Goal: Transaction & Acquisition: Purchase product/service

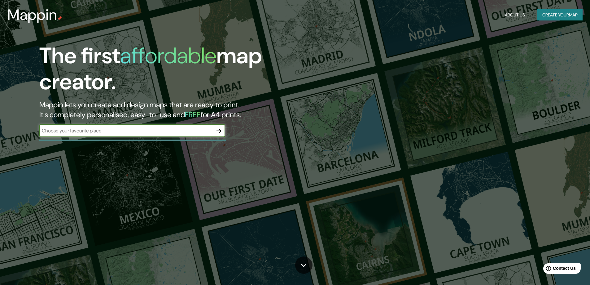
click at [553, 14] on button "Create your map" at bounding box center [559, 14] width 45 height 11
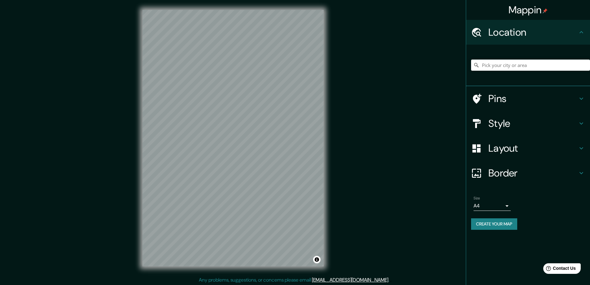
click at [492, 73] on div at bounding box center [530, 65] width 119 height 31
click at [495, 68] on input "Pick your city or area" at bounding box center [530, 64] width 119 height 11
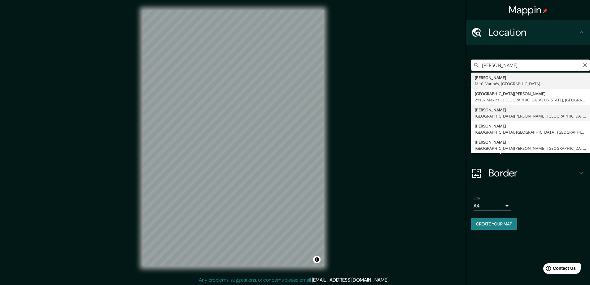
scroll to position [1, 0]
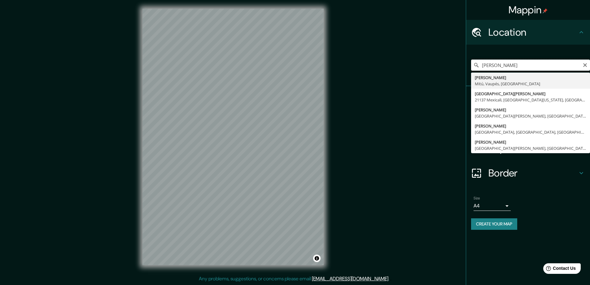
drag, startPoint x: 517, startPoint y: 65, endPoint x: 450, endPoint y: 65, distance: 67.2
click at [450, 65] on div "Mappin Location [GEOGRAPHIC_DATA][PERSON_NAME][GEOGRAPHIC_DATA][PERSON_NAME], […" at bounding box center [295, 142] width 590 height 286
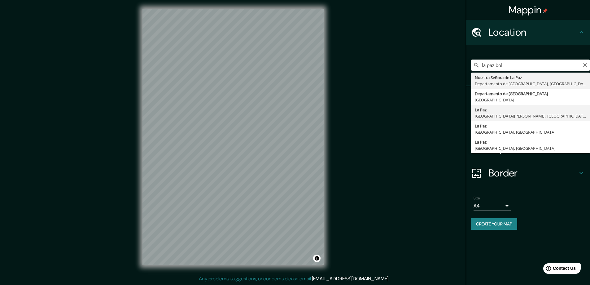
type input "[GEOGRAPHIC_DATA], [GEOGRAPHIC_DATA][PERSON_NAME], [GEOGRAPHIC_DATA][PERSON_NAM…"
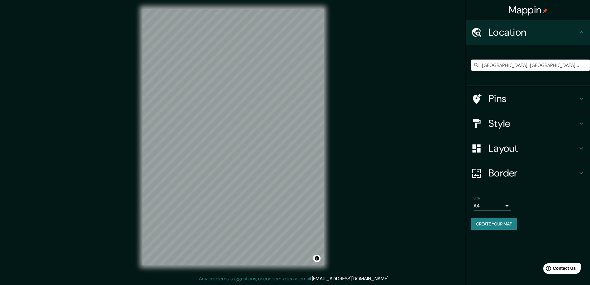
scroll to position [0, 0]
click at [524, 97] on h4 "Pins" at bounding box center [532, 98] width 89 height 12
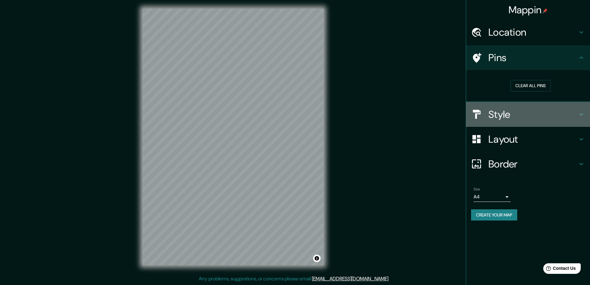
click at [519, 118] on h4 "Style" at bounding box center [532, 114] width 89 height 12
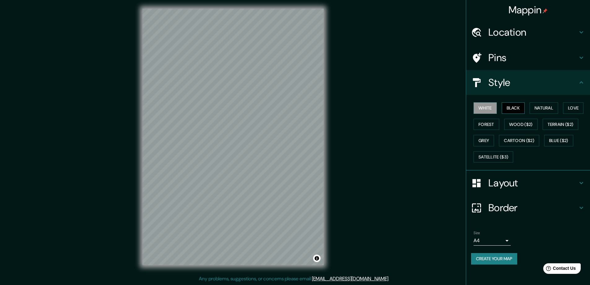
click at [518, 106] on button "Black" at bounding box center [513, 107] width 23 height 11
click at [555, 107] on button "Natural" at bounding box center [543, 107] width 28 height 11
click at [571, 105] on button "Love" at bounding box center [573, 107] width 20 height 11
click at [487, 124] on button "Forest" at bounding box center [486, 124] width 26 height 11
click at [514, 123] on button "Wood ($2)" at bounding box center [520, 124] width 33 height 11
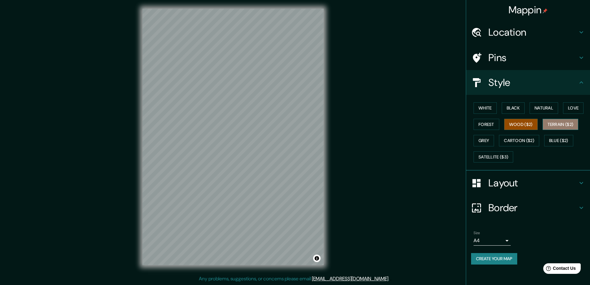
click at [558, 125] on button "Terrain ($2)" at bounding box center [560, 124] width 36 height 11
click at [559, 137] on button "Blue ($2)" at bounding box center [558, 140] width 29 height 11
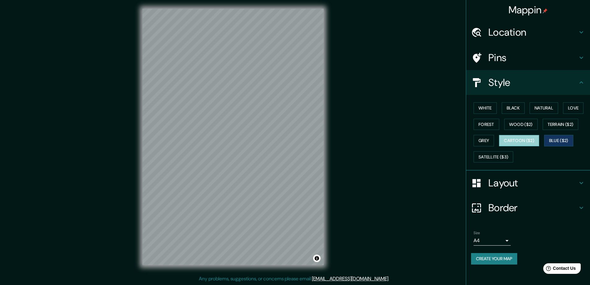
click at [528, 142] on button "Cartoon ($2)" at bounding box center [519, 140] width 40 height 11
click at [486, 145] on button "Grey" at bounding box center [483, 140] width 20 height 11
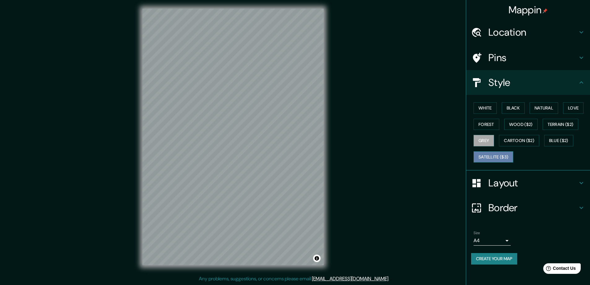
click at [493, 158] on button "Satellite ($3)" at bounding box center [493, 156] width 40 height 11
click at [519, 106] on button "Black" at bounding box center [513, 107] width 23 height 11
click at [487, 108] on button "White" at bounding box center [484, 107] width 23 height 11
click at [503, 242] on body "Mappin Location [GEOGRAPHIC_DATA], [GEOGRAPHIC_DATA][PERSON_NAME], [GEOGRAPHIC_…" at bounding box center [295, 141] width 590 height 285
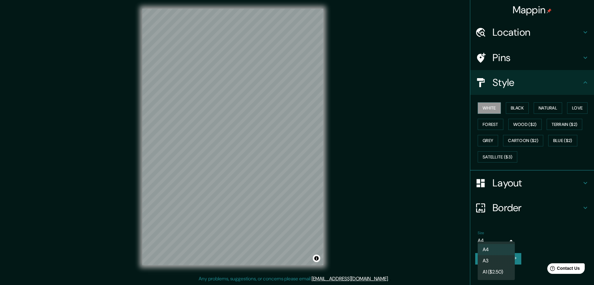
click at [499, 262] on li "A3" at bounding box center [496, 260] width 37 height 11
type input "a4"
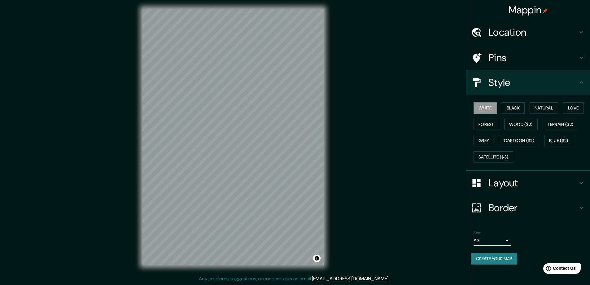
click at [539, 187] on h4 "Layout" at bounding box center [532, 182] width 89 height 12
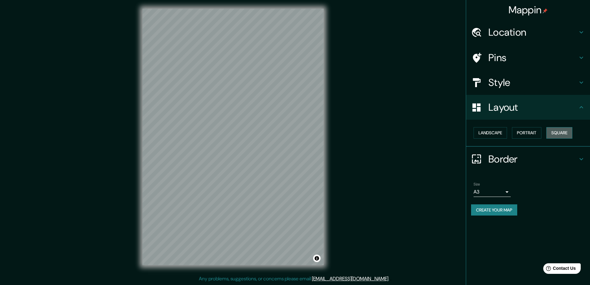
click at [561, 132] on button "Square" at bounding box center [559, 132] width 26 height 11
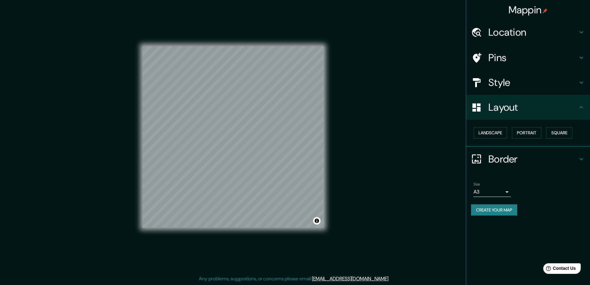
click at [504, 62] on h4 "Pins" at bounding box center [532, 57] width 89 height 12
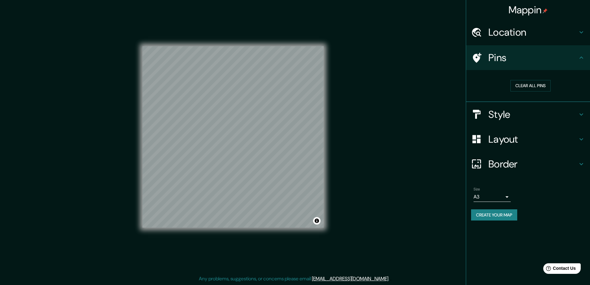
click at [505, 38] on h4 "Location" at bounding box center [532, 32] width 89 height 12
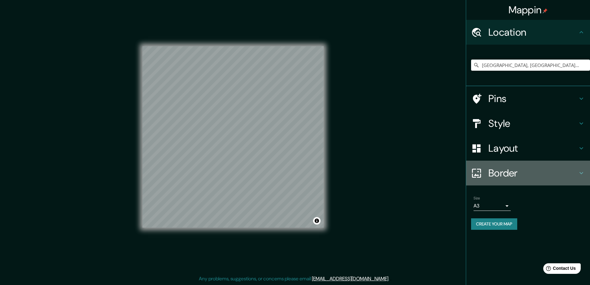
click at [498, 175] on h4 "Border" at bounding box center [532, 173] width 89 height 12
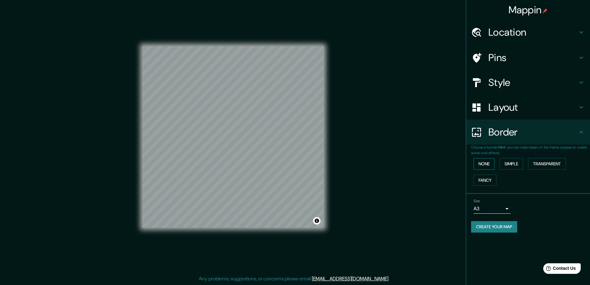
click at [489, 163] on button "None" at bounding box center [483, 163] width 21 height 11
click at [509, 163] on button "Simple" at bounding box center [511, 163] width 24 height 11
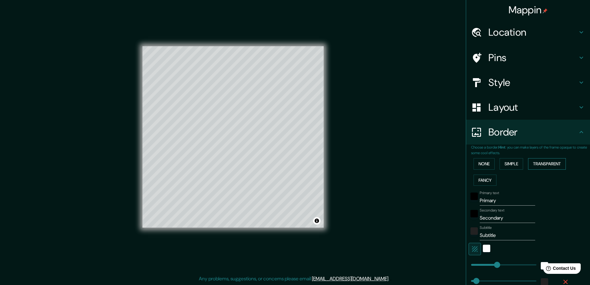
click at [536, 162] on button "Transparent" at bounding box center [547, 163] width 38 height 11
click at [486, 182] on button "Fancy" at bounding box center [484, 179] width 23 height 11
click at [488, 166] on button "None" at bounding box center [483, 163] width 21 height 11
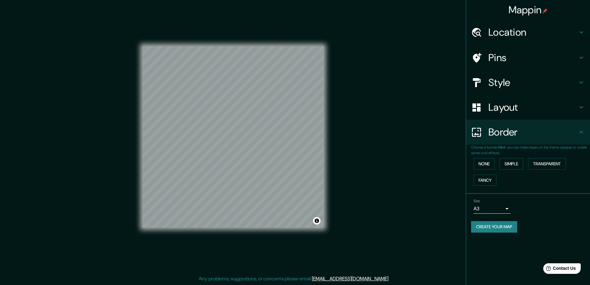
click at [501, 228] on button "Create your map" at bounding box center [494, 226] width 46 height 11
click at [503, 229] on button "Create your map" at bounding box center [494, 226] width 46 height 11
click at [511, 33] on h4 "Location" at bounding box center [532, 32] width 89 height 12
